Goal: Transaction & Acquisition: Purchase product/service

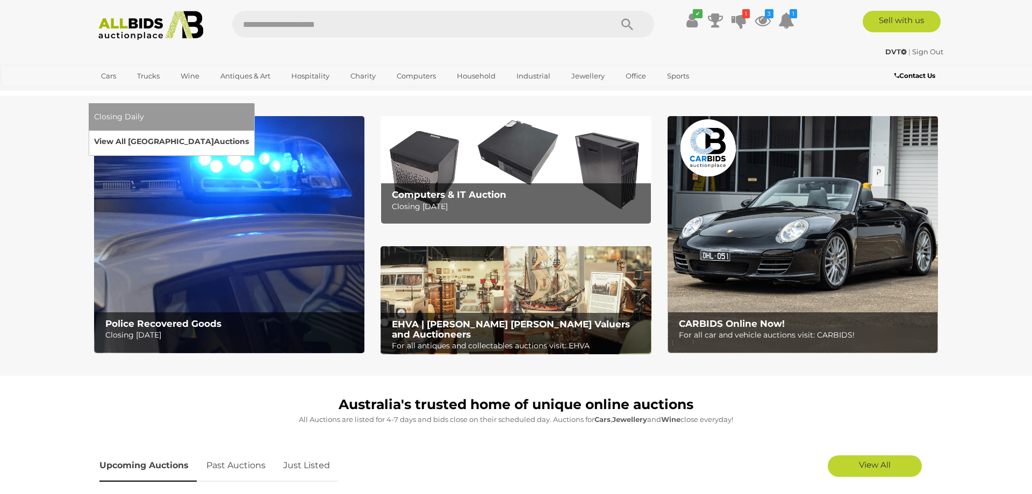
click at [249, 133] on link "View All Sydney Auctions" at bounding box center [171, 141] width 155 height 17
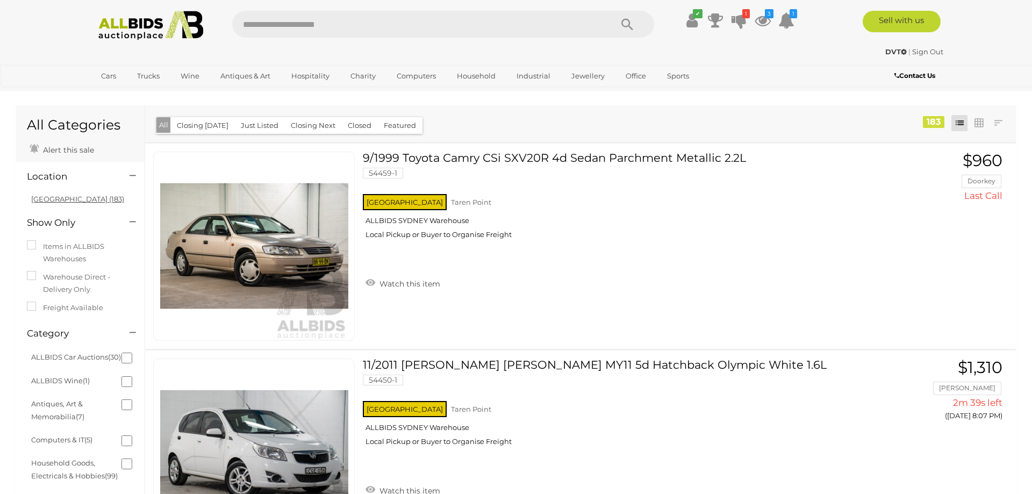
click at [41, 199] on link "[GEOGRAPHIC_DATA] (183)" at bounding box center [77, 199] width 93 height 9
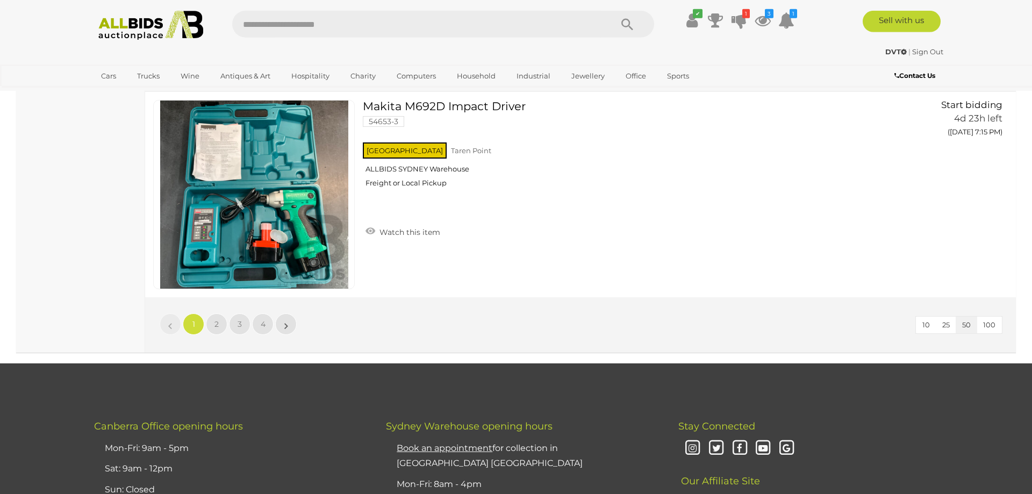
scroll to position [10173, 0]
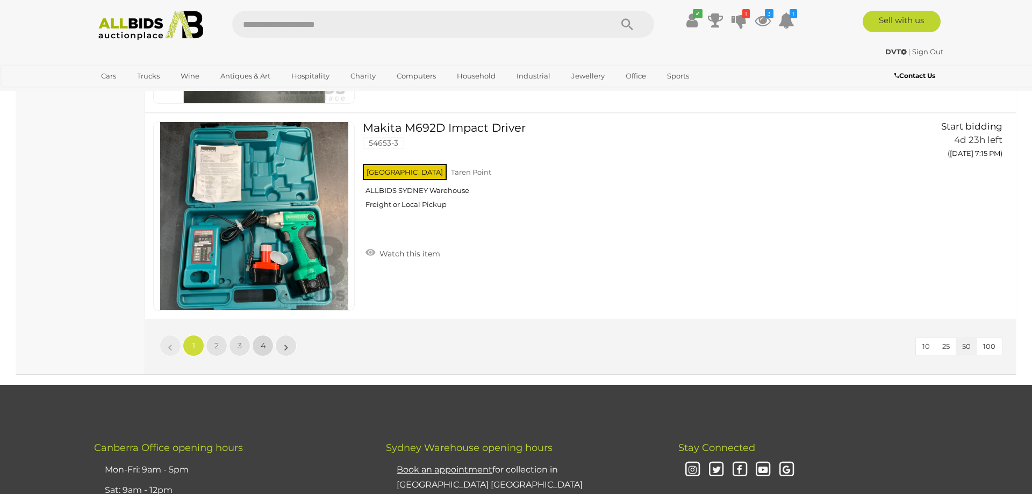
click at [258, 343] on link "4" at bounding box center [263, 346] width 22 height 22
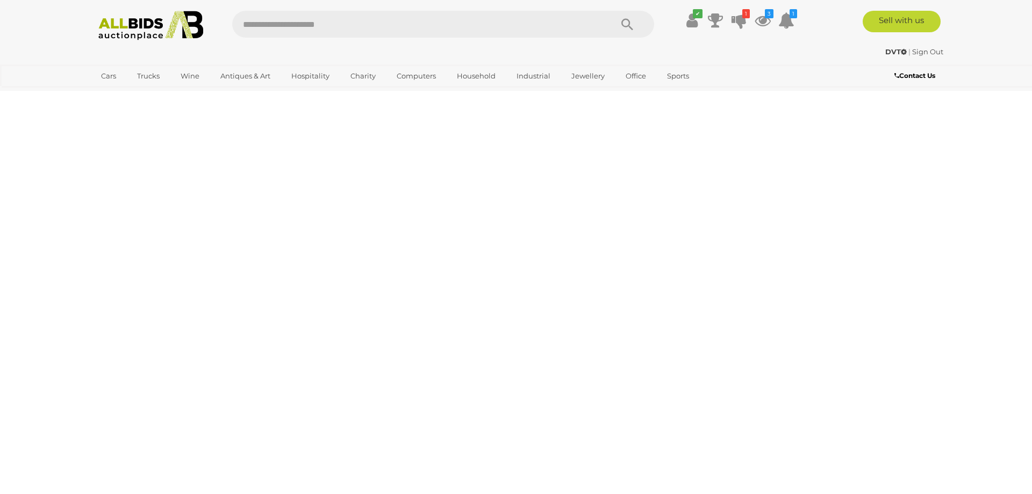
scroll to position [34, 0]
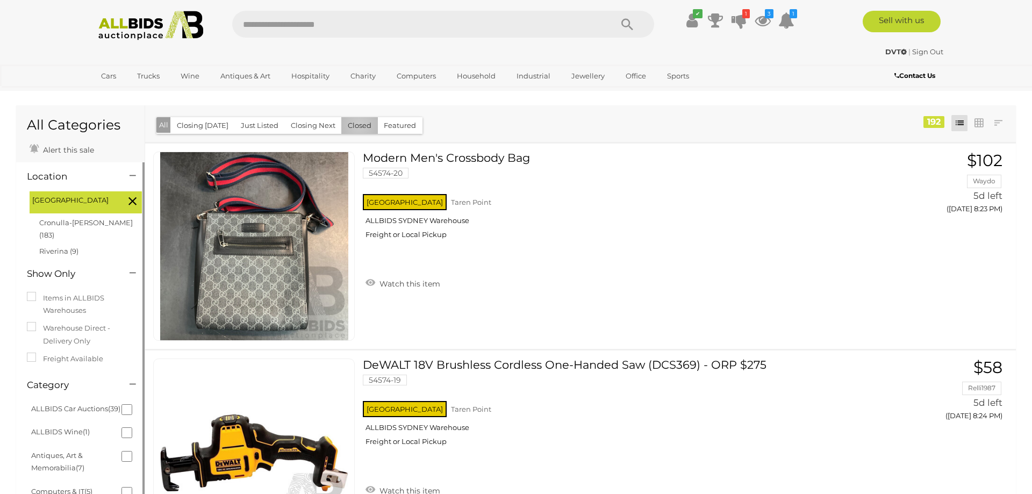
click at [354, 126] on button "Closed" at bounding box center [359, 125] width 37 height 17
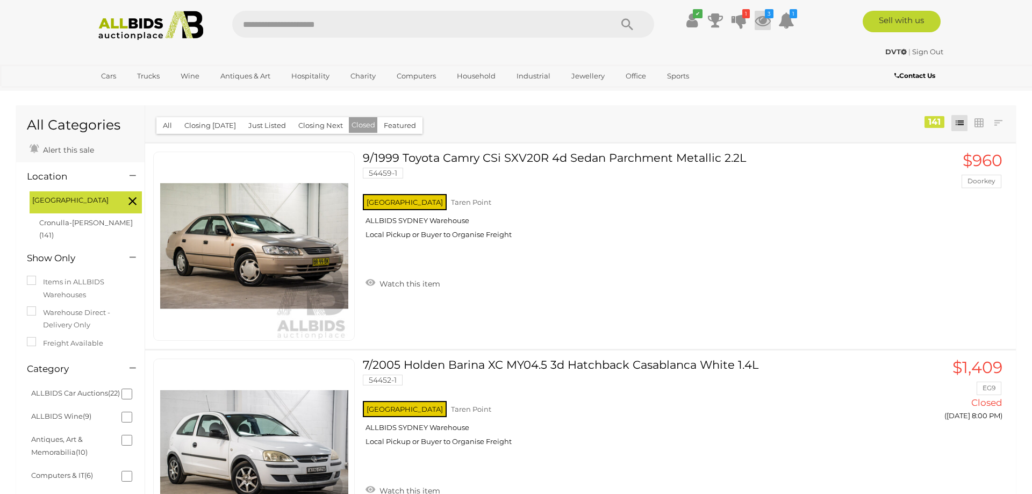
click at [759, 21] on icon at bounding box center [763, 20] width 16 height 19
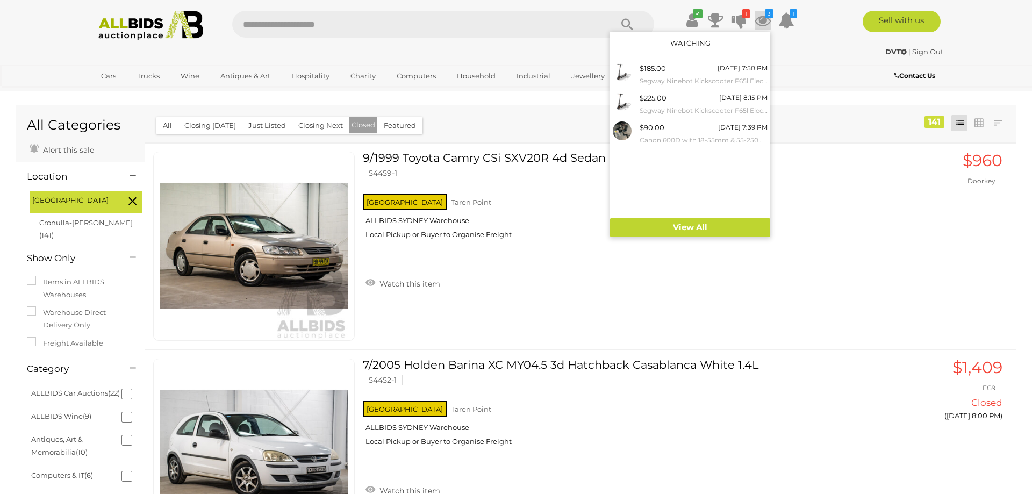
click at [759, 21] on icon at bounding box center [763, 20] width 16 height 19
